Goal: Use online tool/utility

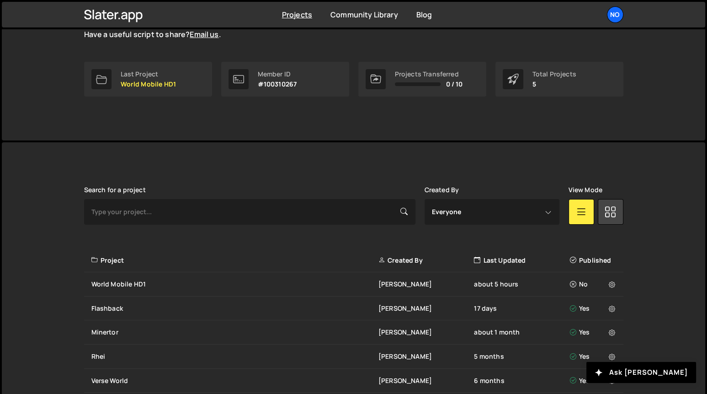
scroll to position [166, 0]
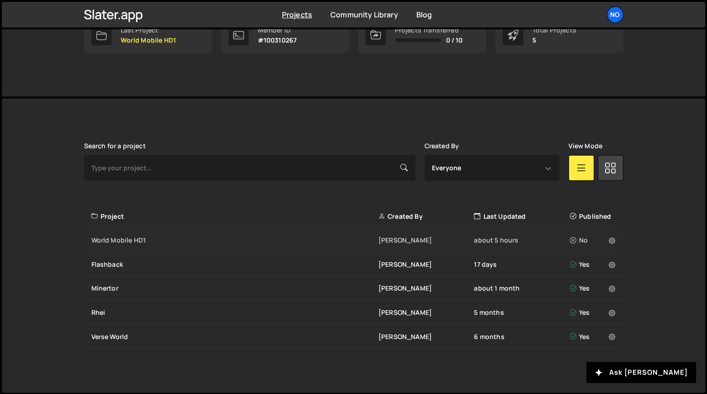
click at [126, 238] on div "World Mobile HD1" at bounding box center [234, 239] width 287 height 9
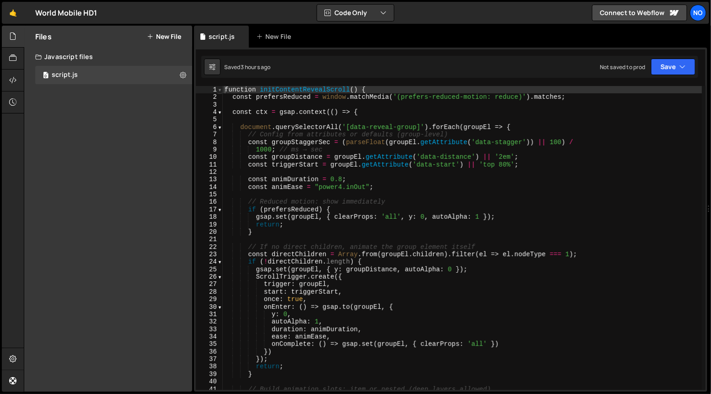
click at [219, 91] on span at bounding box center [219, 89] width 5 height 7
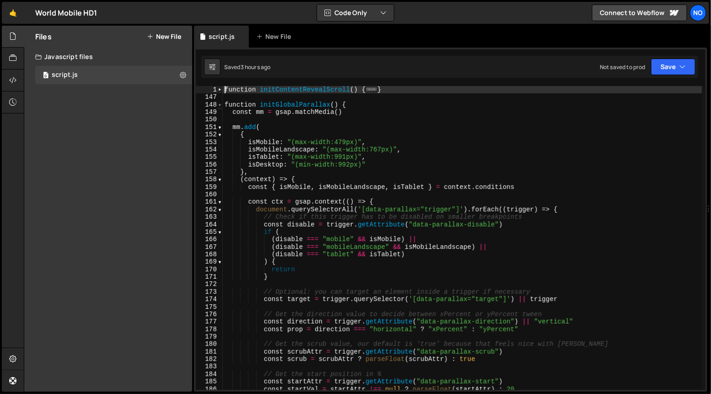
click at [220, 106] on span at bounding box center [219, 104] width 5 height 7
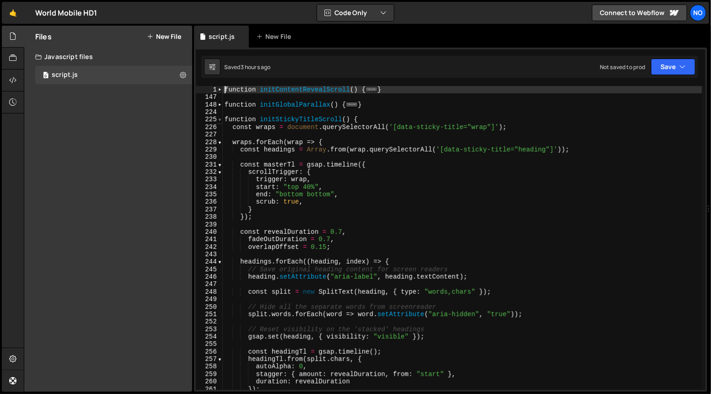
click at [221, 119] on span at bounding box center [219, 119] width 5 height 7
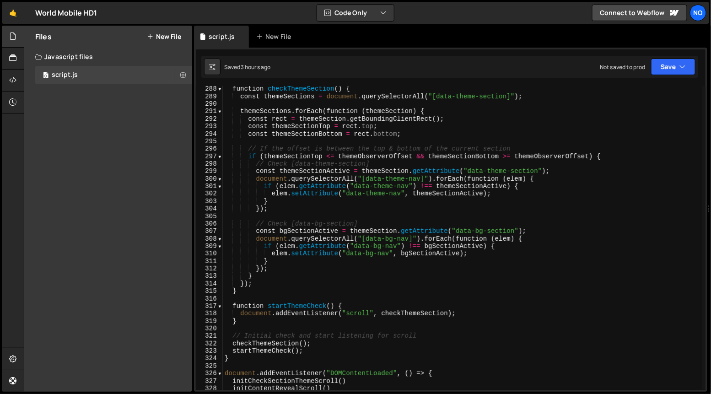
scroll to position [91, 0]
click at [492, 194] on div "function checkThemeSection ( ) { const themeSections = document . querySelector…" at bounding box center [462, 244] width 479 height 319
type textarea "elem.setAttribute("data-theme-nav", themeSectionActive);"
